Goal: Information Seeking & Learning: Learn about a topic

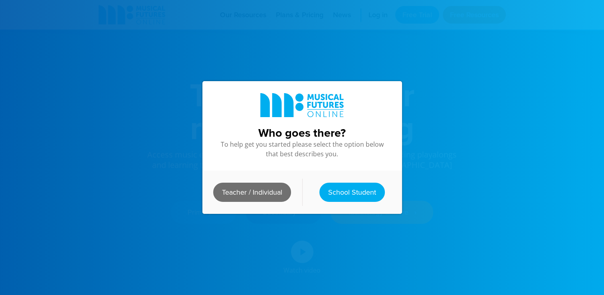
click at [265, 192] on link "Teacher / Individual" at bounding box center [252, 191] width 78 height 19
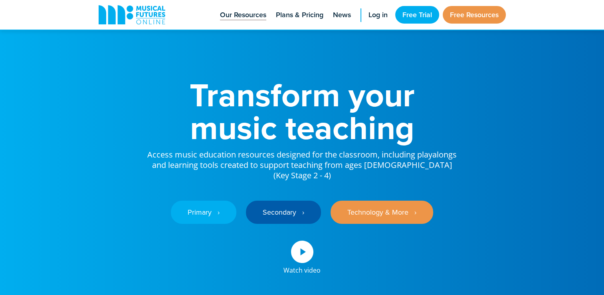
click at [248, 20] on span "Our Resources" at bounding box center [243, 15] width 46 height 11
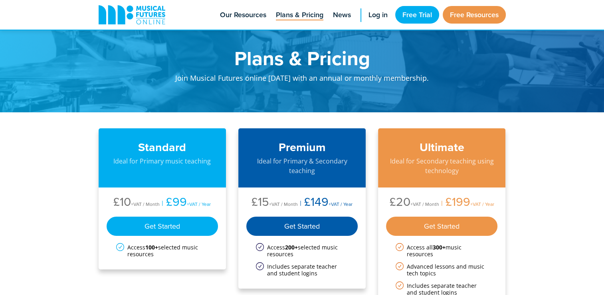
scroll to position [80, 0]
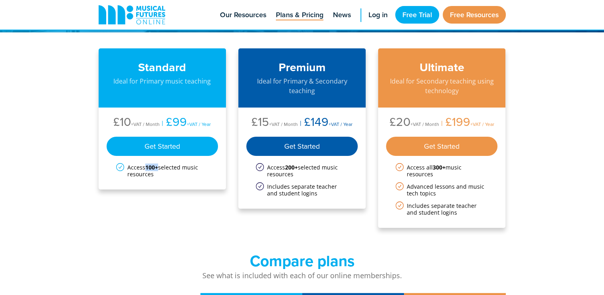
drag, startPoint x: 144, startPoint y: 166, endPoint x: 158, endPoint y: 166, distance: 14.4
click at [158, 166] on li "Access 100+ selected music resources" at bounding box center [162, 171] width 93 height 14
drag, startPoint x: 303, startPoint y: 165, endPoint x: 285, endPoint y: 162, distance: 17.5
click at [285, 164] on li "Access 200+ selected music resources" at bounding box center [302, 171] width 93 height 14
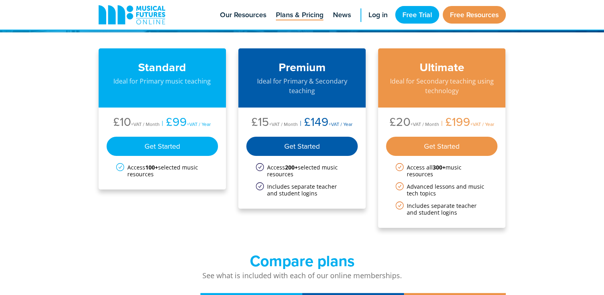
drag, startPoint x: 285, startPoint y: 162, endPoint x: 537, endPoint y: 122, distance: 255.0
drag, startPoint x: 477, startPoint y: 79, endPoint x: 489, endPoint y: 91, distance: 16.4
click at [489, 91] on p "Ideal for Secondary teaching using technology" at bounding box center [442, 85] width 112 height 19
drag, startPoint x: 489, startPoint y: 91, endPoint x: 527, endPoint y: 122, distance: 49.1
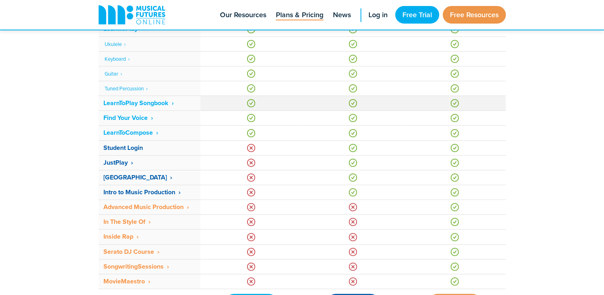
scroll to position [479, 0]
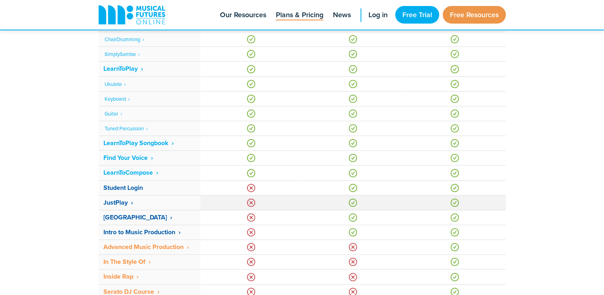
click at [127, 203] on strong "JustPlay ‎ ›" at bounding box center [118, 202] width 30 height 9
